Goal: Task Accomplishment & Management: Manage account settings

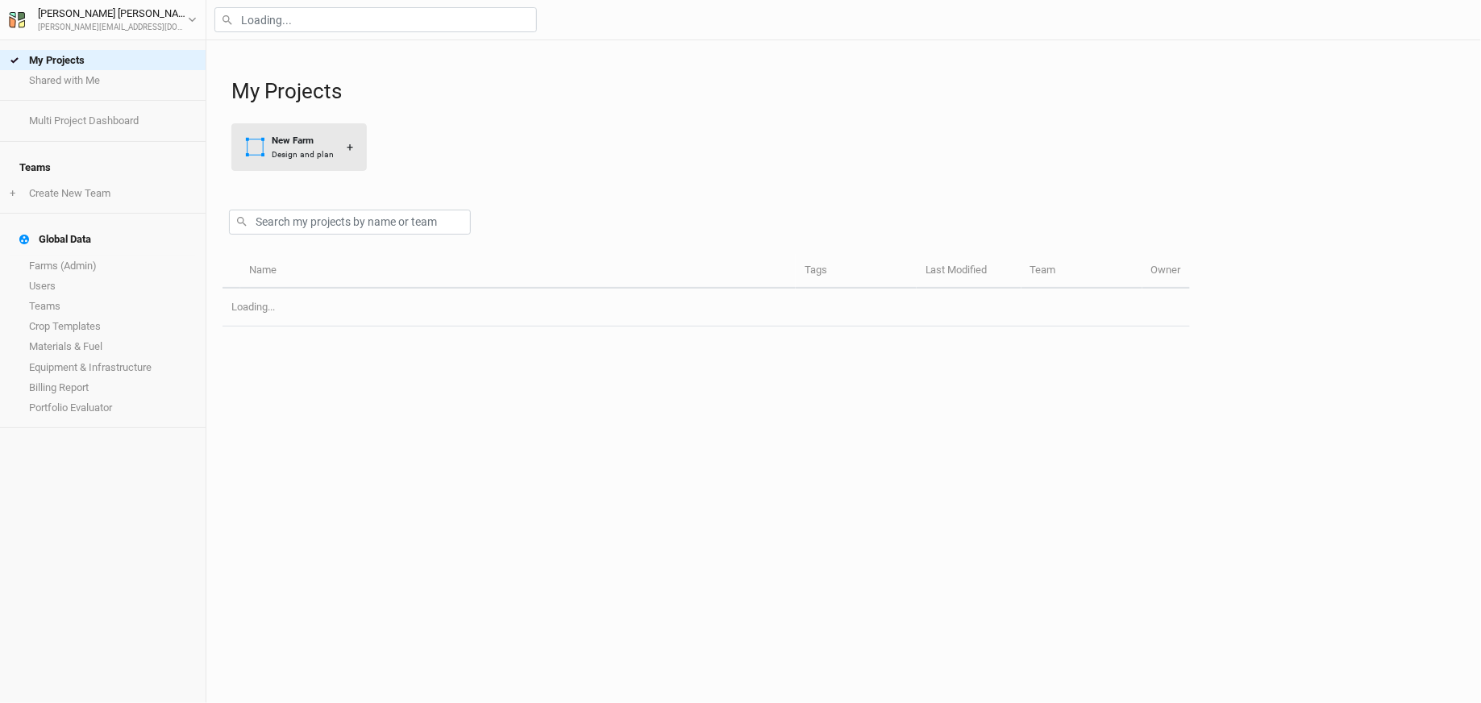
click at [275, 157] on div "Design and plan" at bounding box center [303, 154] width 62 height 12
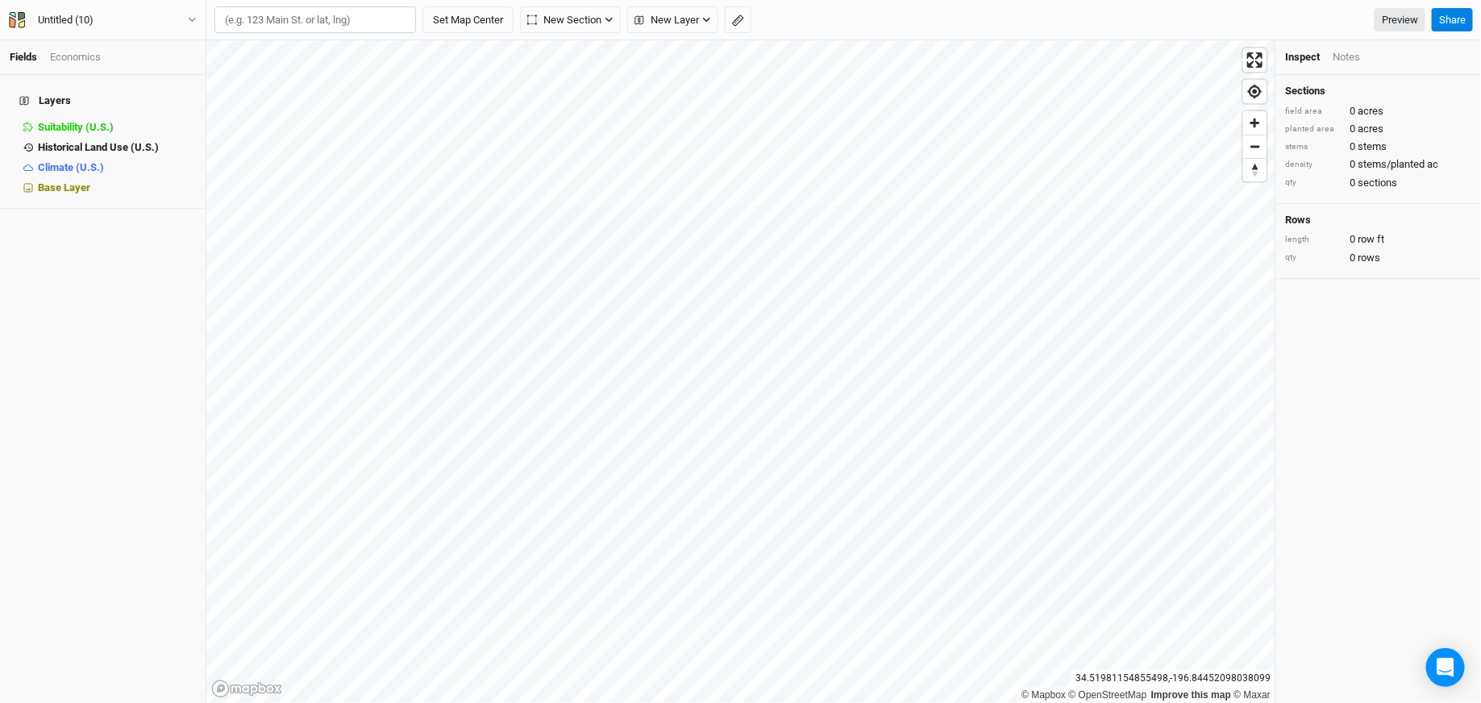
paste input "[STREET_ADDRESS][PERSON_NAME]"
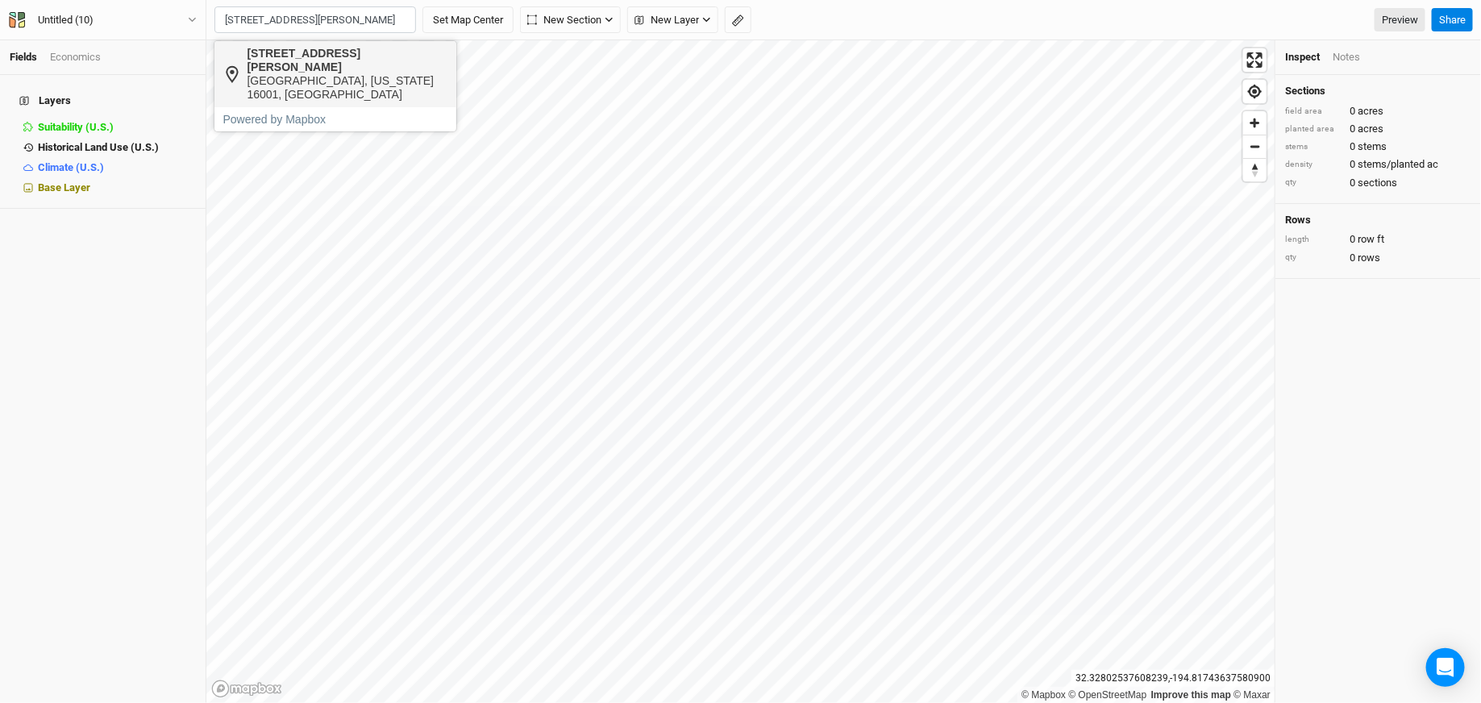
click at [323, 74] on div "[GEOGRAPHIC_DATA], [US_STATE] 16001, [GEOGRAPHIC_DATA]" at bounding box center [347, 87] width 201 height 27
type input "[STREET_ADDRESS][PERSON_NAME][US_STATE]"
click at [180, 22] on button "Untitled (10)" at bounding box center [103, 20] width 190 height 18
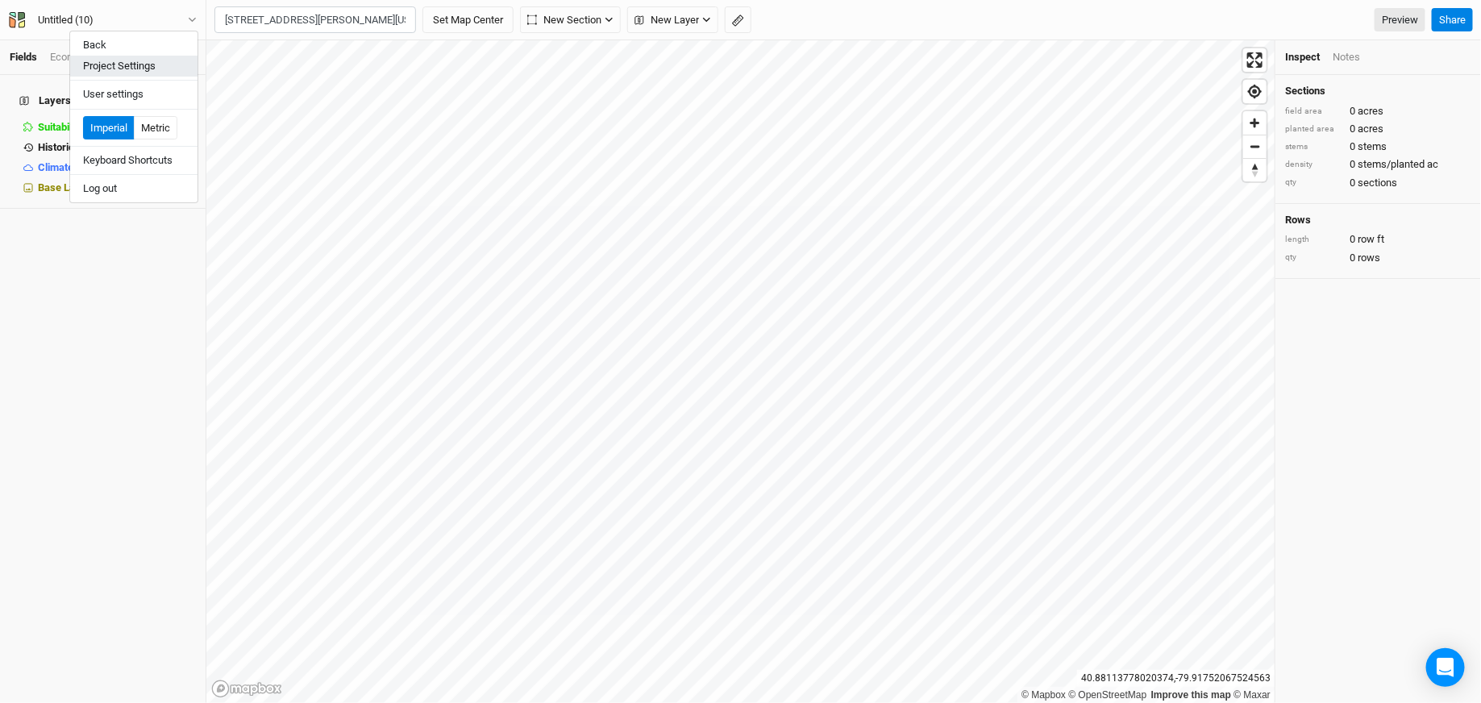
click at [165, 67] on button "Project Settings" at bounding box center [133, 66] width 127 height 21
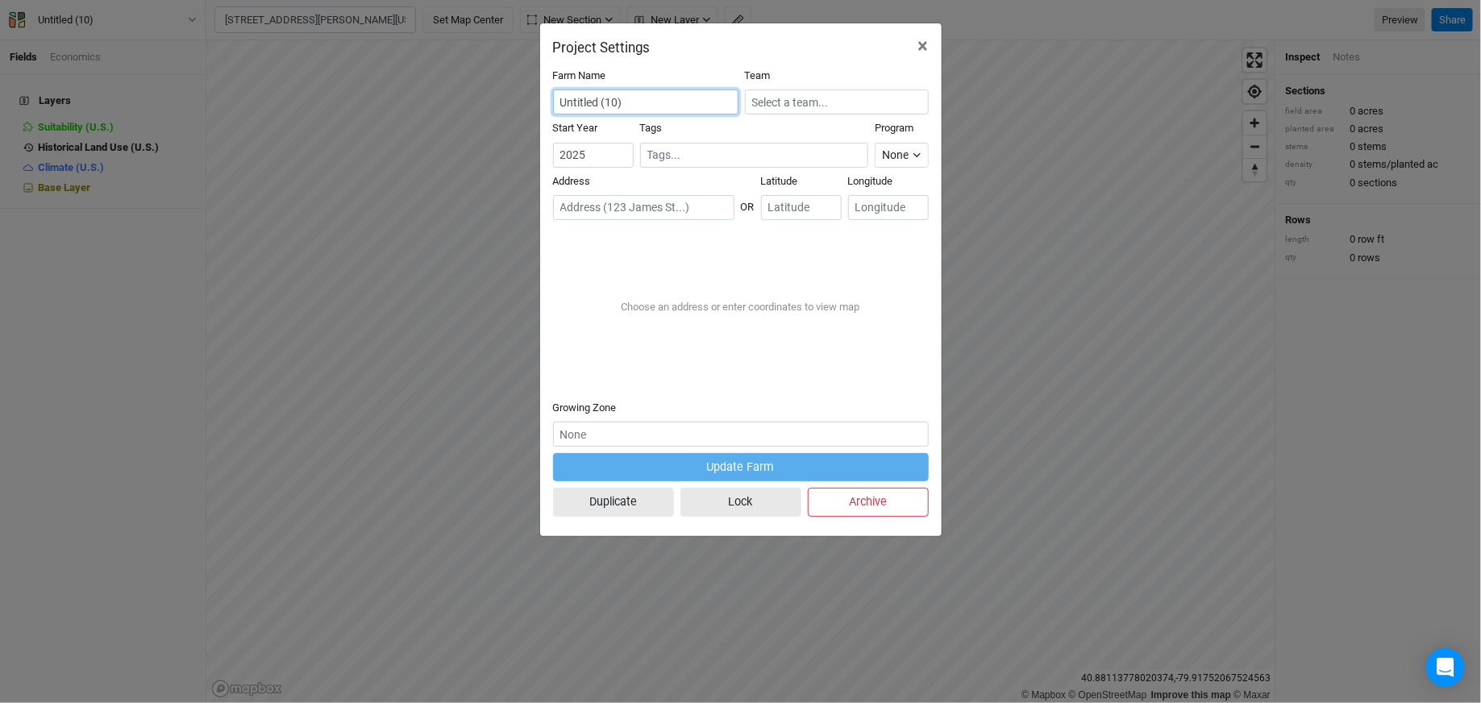
drag, startPoint x: 627, startPoint y: 104, endPoint x: 505, endPoint y: 103, distance: 122.6
click at [505, 103] on div "Project Settings × Farm Name Untitled (10) Team Start Year [DATE] Tags Program …" at bounding box center [740, 351] width 1481 height 703
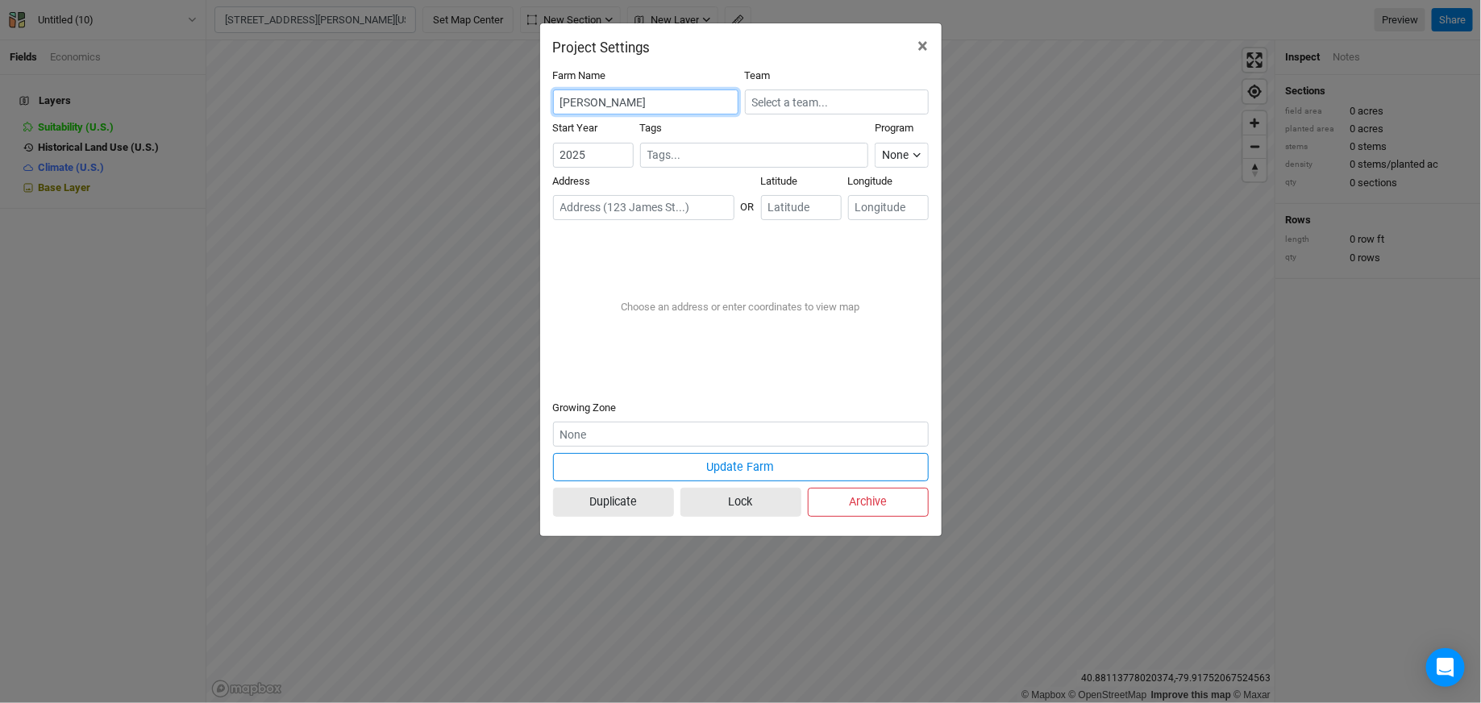
type input "[PERSON_NAME]"
click at [854, 106] on input "text" at bounding box center [837, 102] width 184 height 25
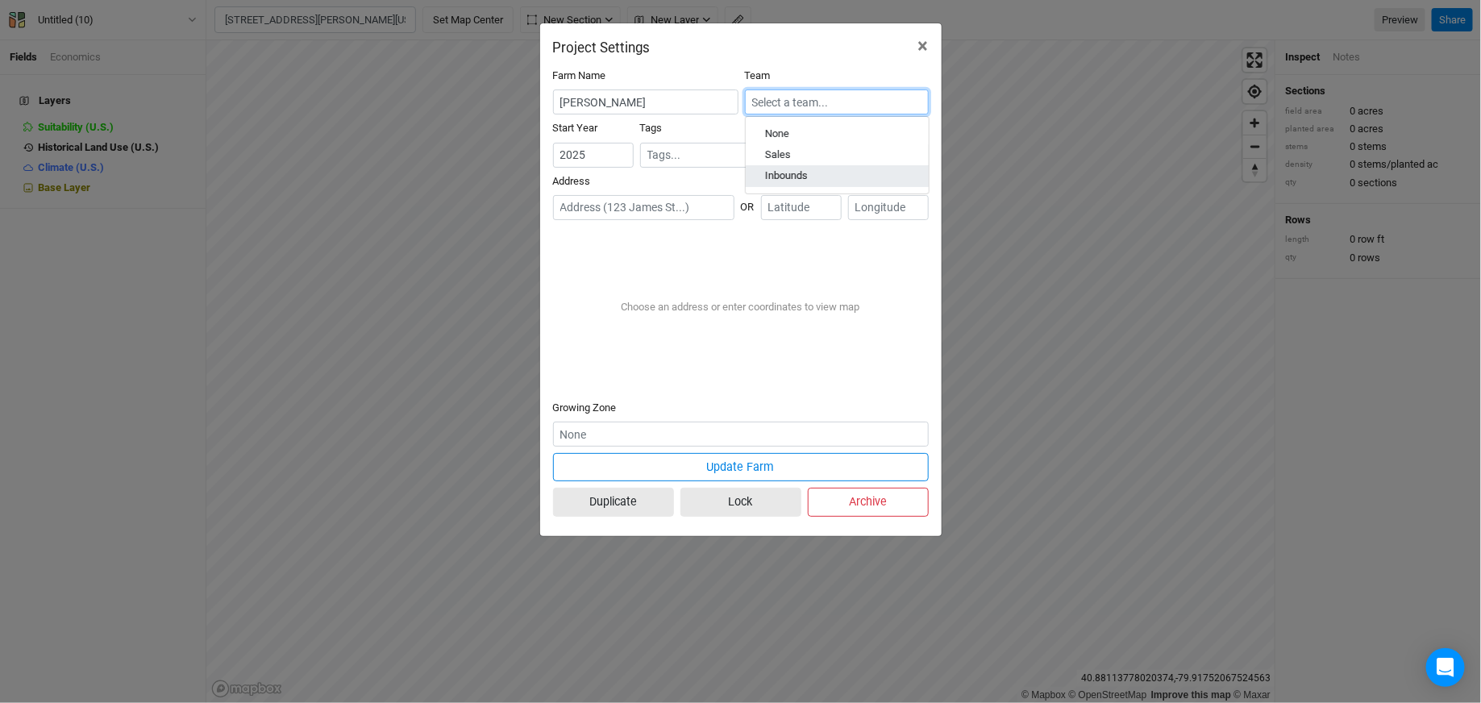
click at [825, 181] on div "Inbounds" at bounding box center [837, 176] width 144 height 15
type input "Inbounds"
paste input "[STREET_ADDRESS][PERSON_NAME]"
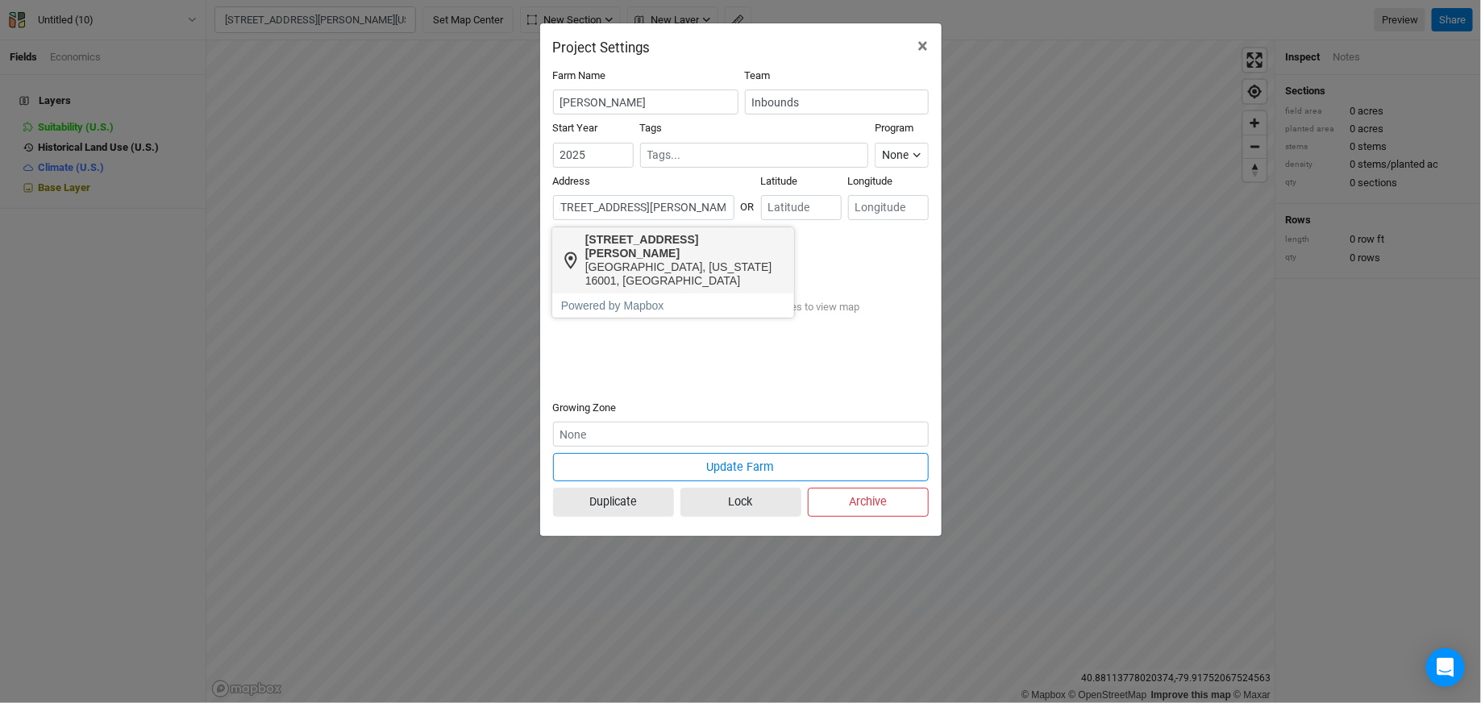
click at [676, 261] on div "[GEOGRAPHIC_DATA], [US_STATE] 16001, [GEOGRAPHIC_DATA]" at bounding box center [685, 273] width 201 height 27
type input "[STREET_ADDRESS][PERSON_NAME][US_STATE]"
type input "40.874498"
type input "-79.903364"
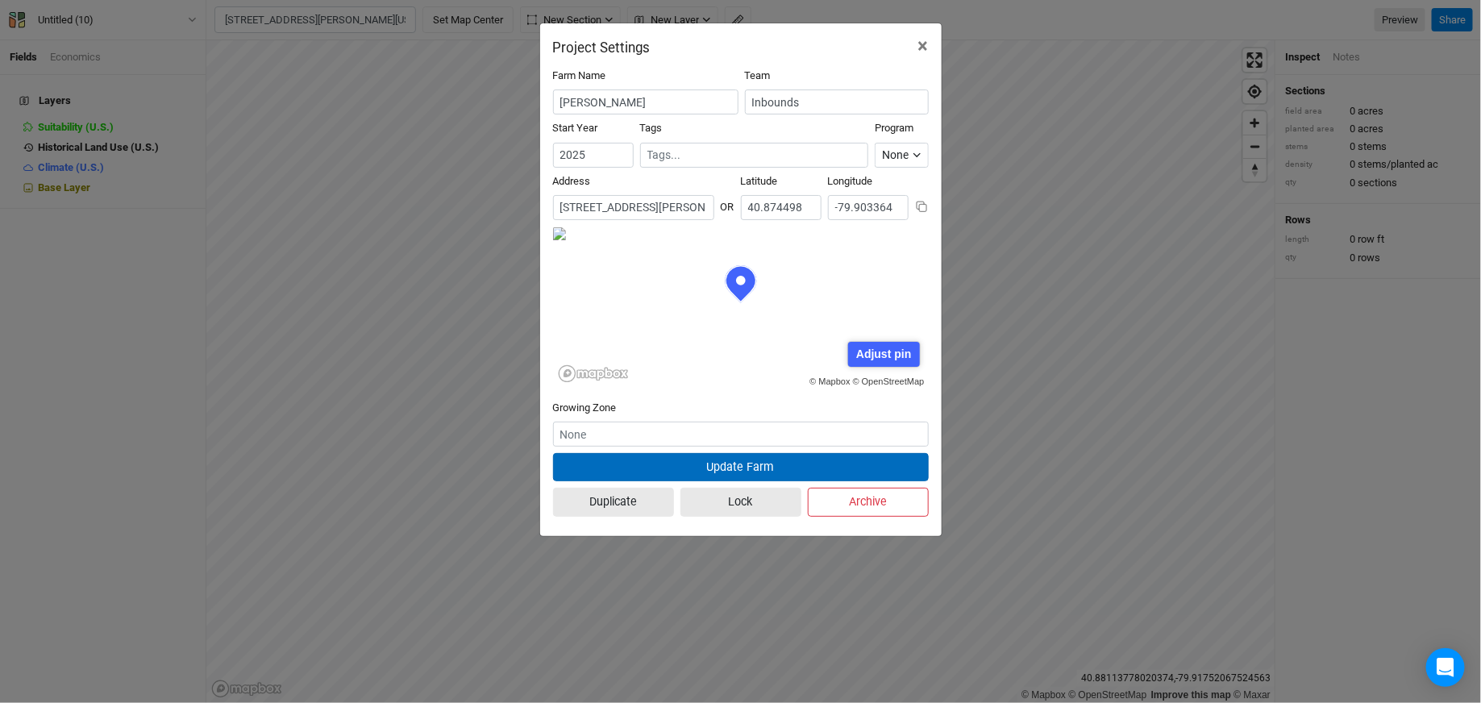
scroll to position [81, 188]
click at [686, 464] on button "Update Farm" at bounding box center [741, 467] width 376 height 28
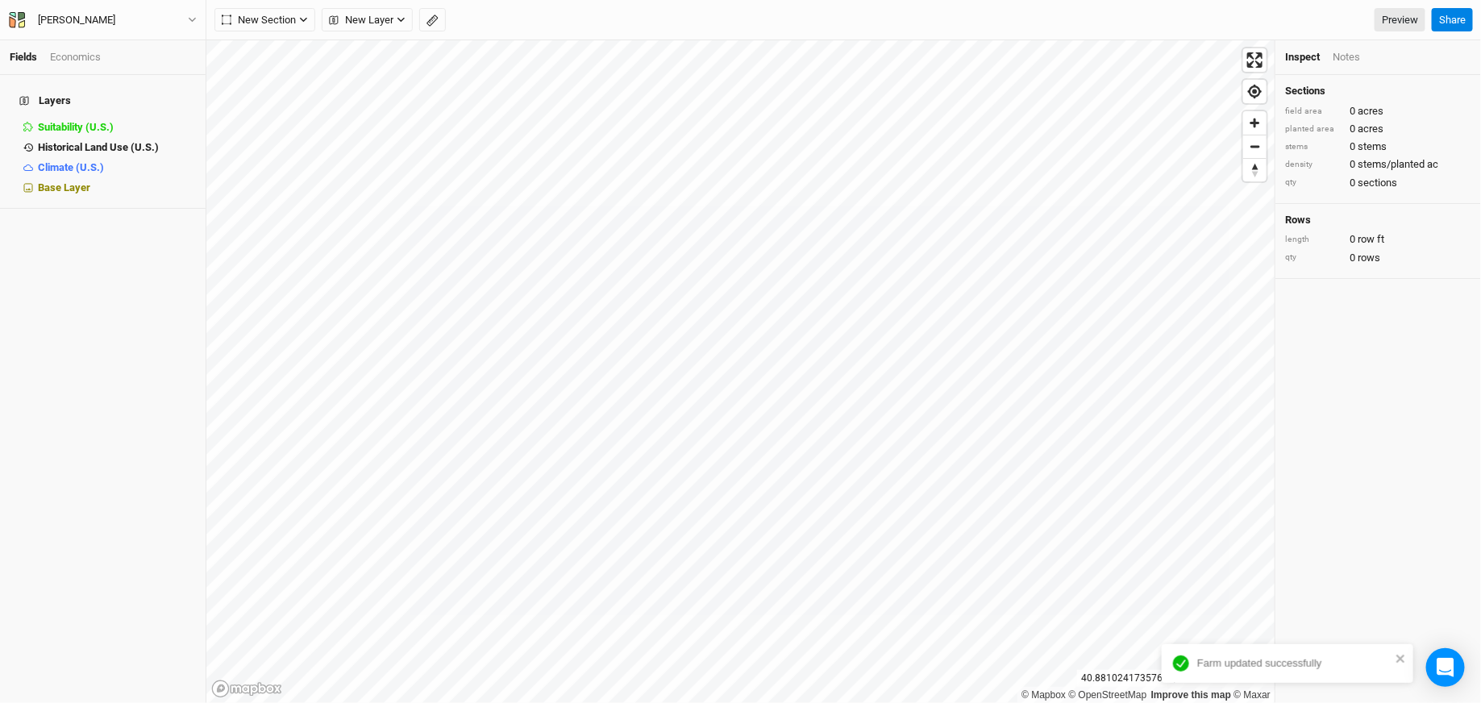
click at [360, 5] on div "New Section Grid Line Keyline Beta Upload New Layer Custom Contours Roads Utili…" at bounding box center [843, 20] width 1275 height 40
click at [360, 15] on span "New Layer" at bounding box center [361, 20] width 65 height 16
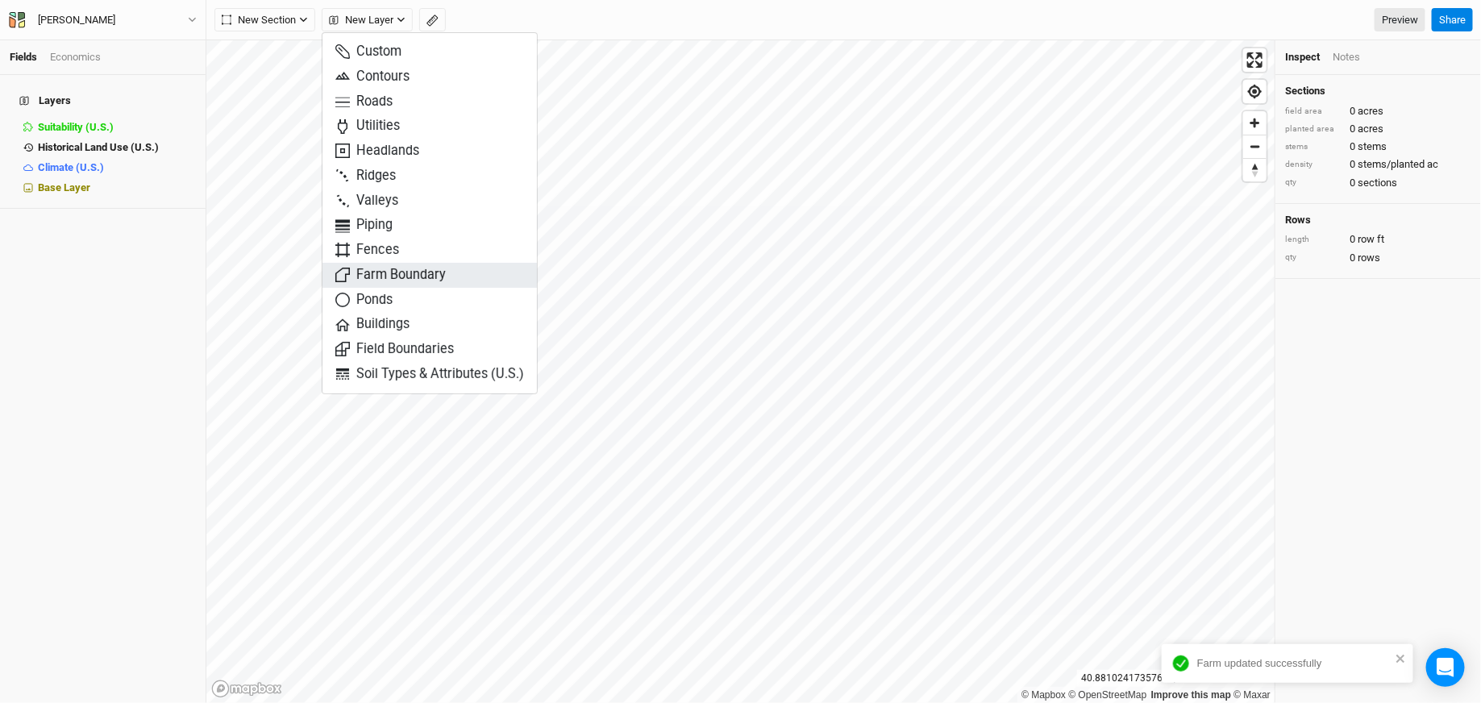
click at [409, 268] on span "Farm Boundary" at bounding box center [390, 275] width 110 height 19
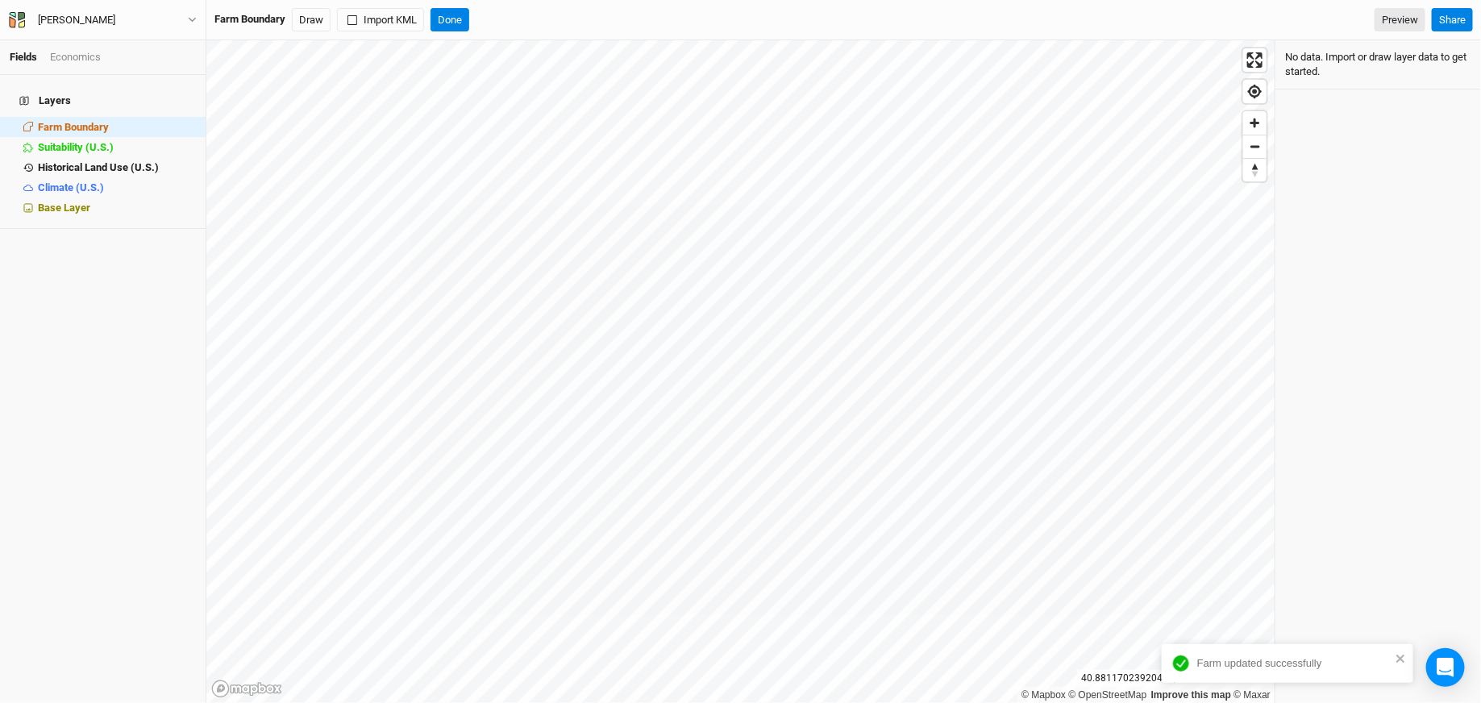
click at [383, 31] on span at bounding box center [381, 33] width 10 height 5
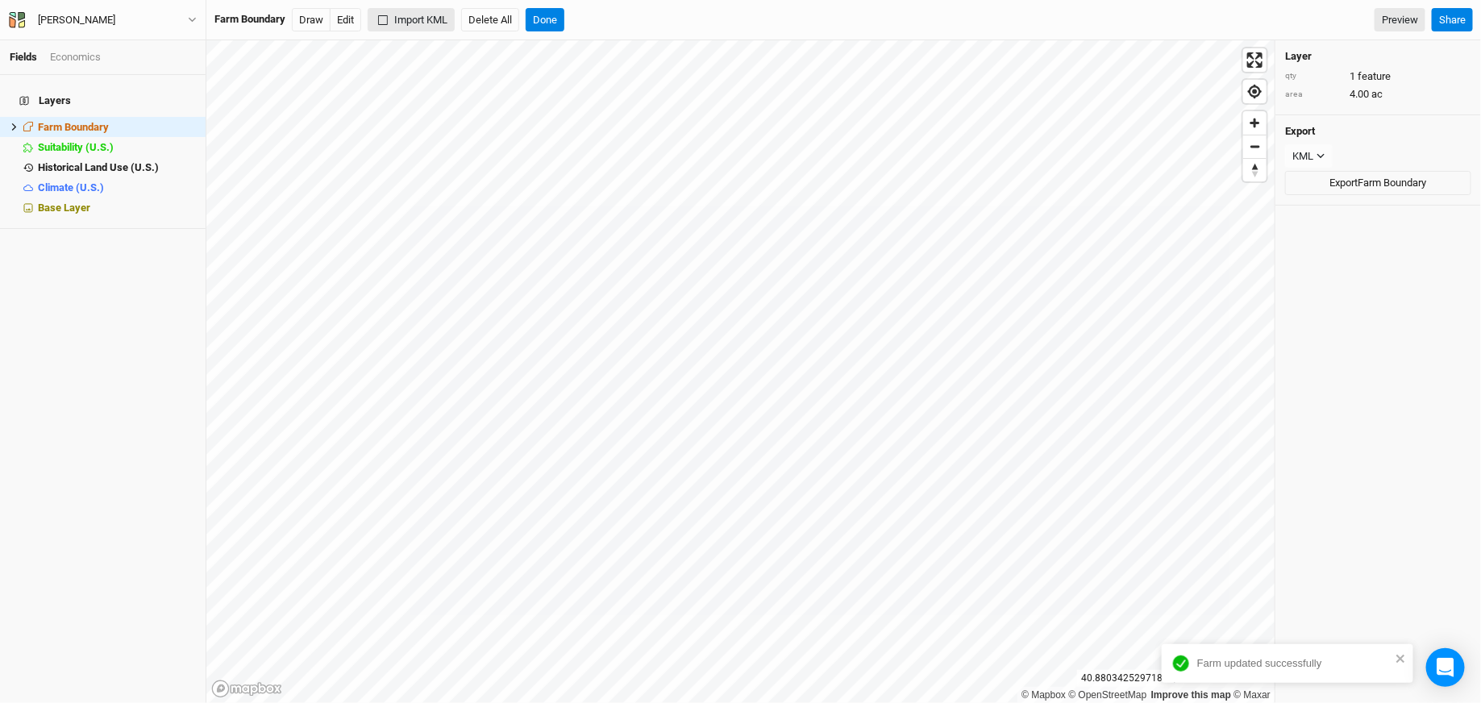
click at [421, 21] on button "Import KML" at bounding box center [411, 20] width 87 height 24
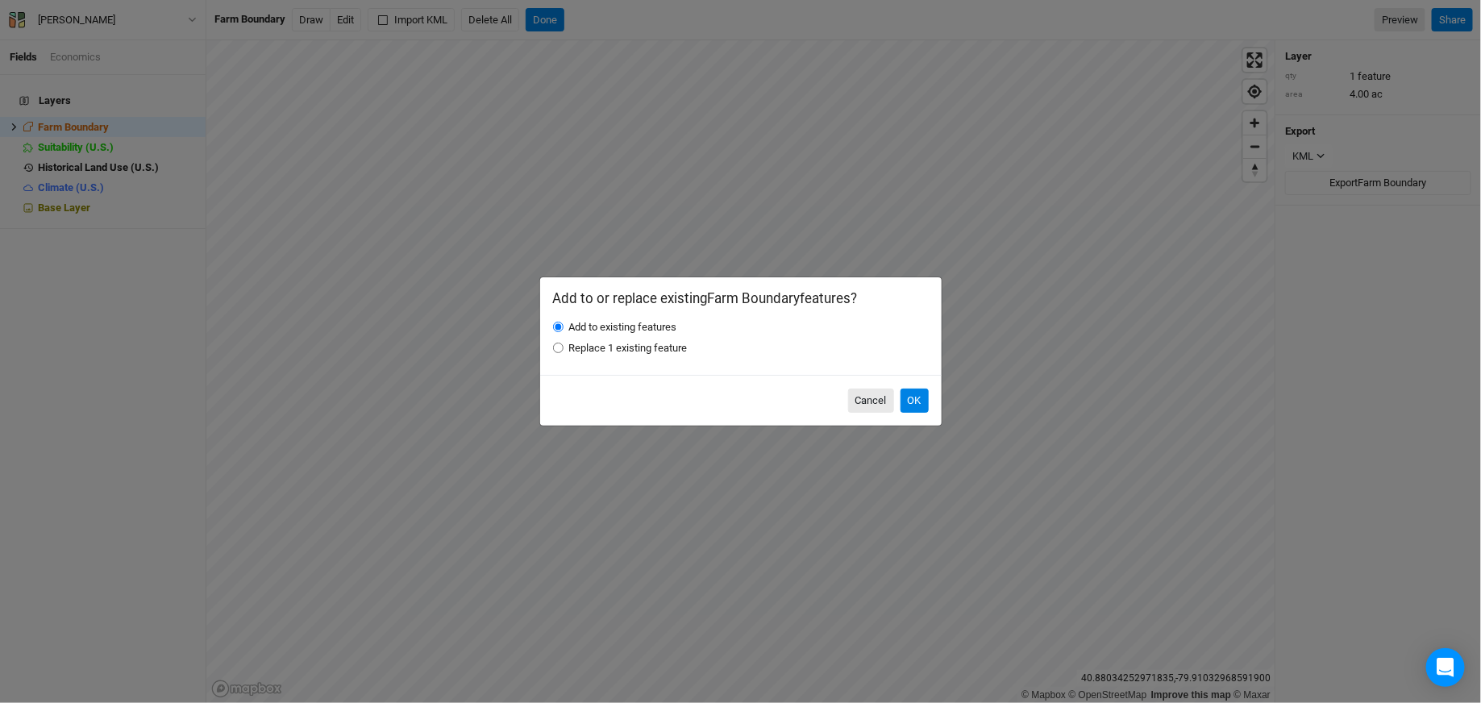
click at [931, 398] on div "Cancel OK" at bounding box center [741, 400] width 402 height 51
click at [927, 401] on button "OK" at bounding box center [915, 401] width 28 height 24
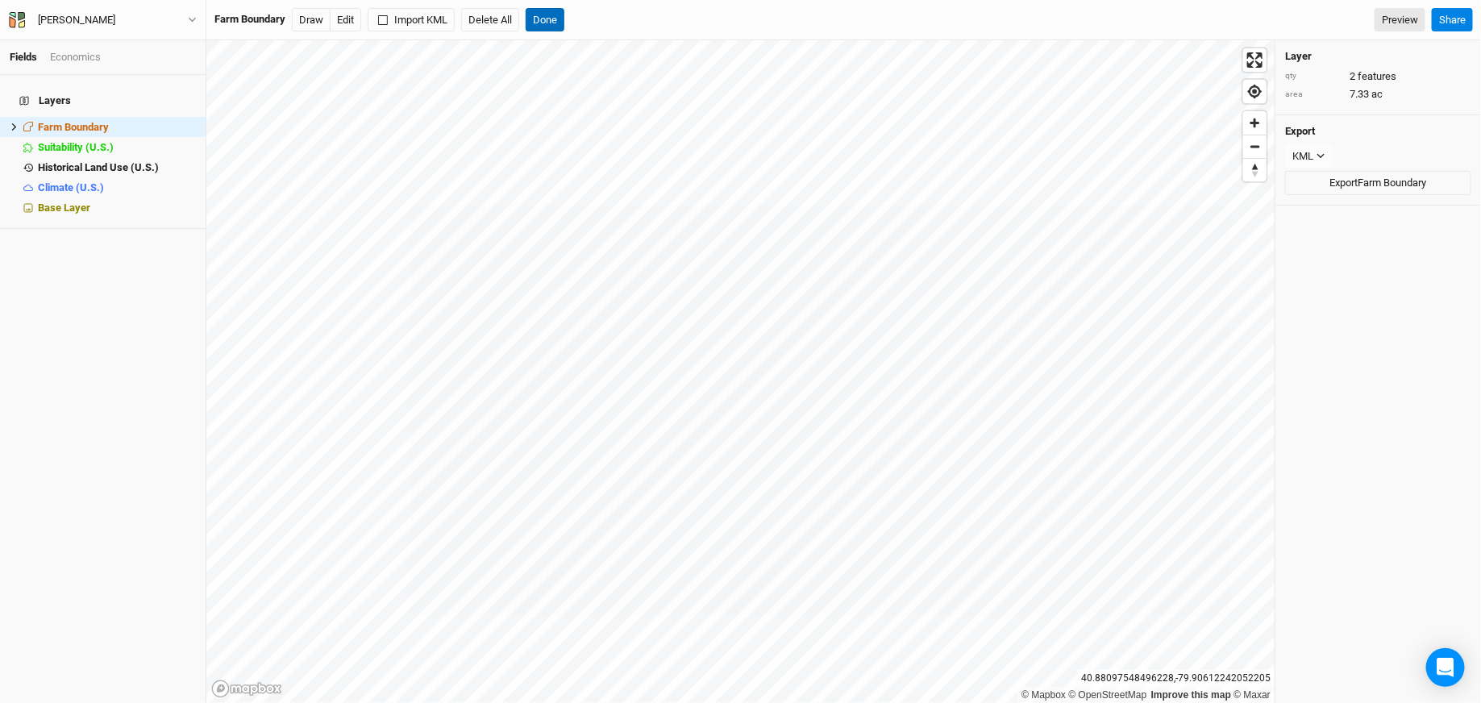
click at [543, 22] on button "Done" at bounding box center [545, 20] width 39 height 24
